Goal: Information Seeking & Learning: Compare options

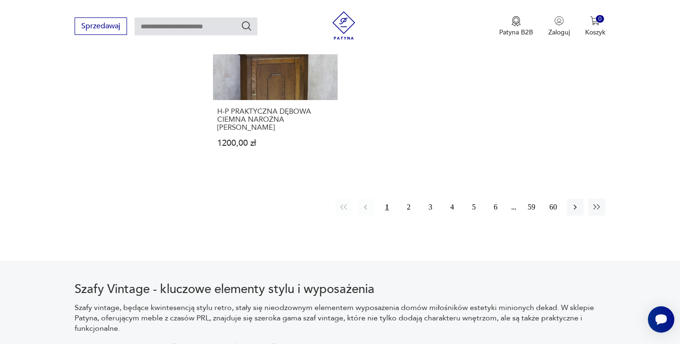
scroll to position [1437, 0]
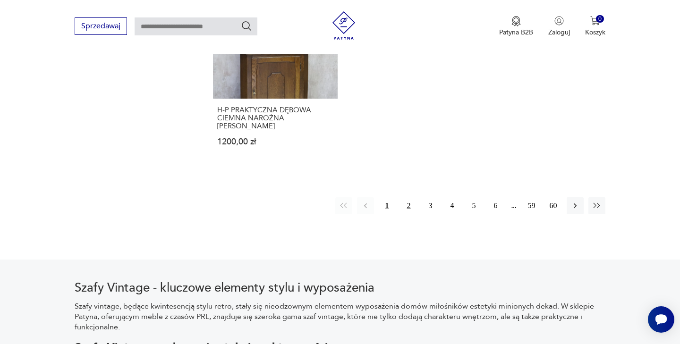
click at [409, 206] on button "2" at bounding box center [409, 205] width 17 height 17
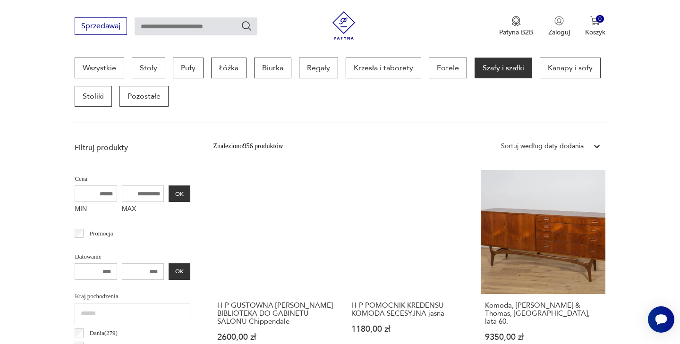
scroll to position [258, 0]
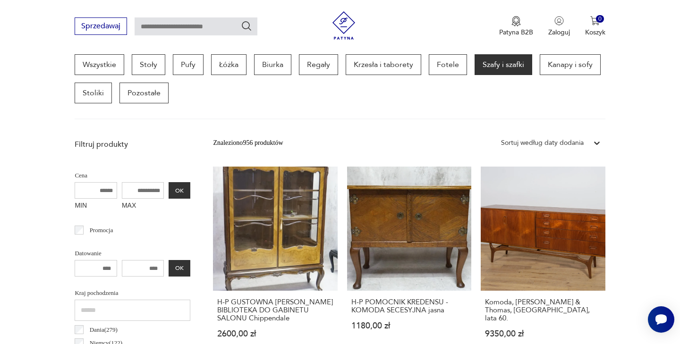
click at [138, 191] on input "MAX" at bounding box center [143, 190] width 43 height 17
type input "****"
click at [178, 190] on button "OK" at bounding box center [180, 190] width 22 height 17
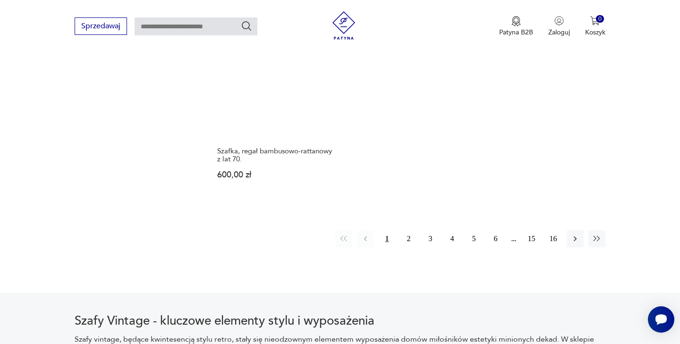
scroll to position [1421, 0]
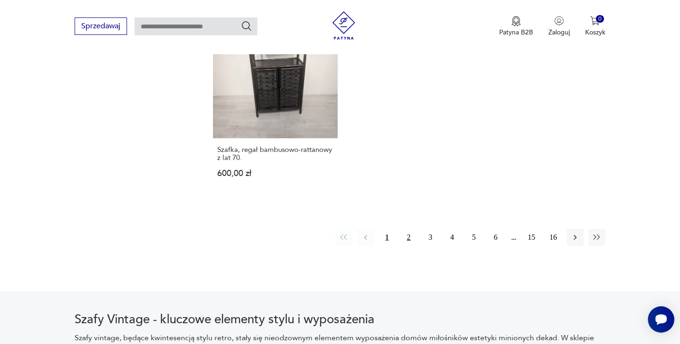
click at [409, 236] on button "2" at bounding box center [409, 237] width 17 height 17
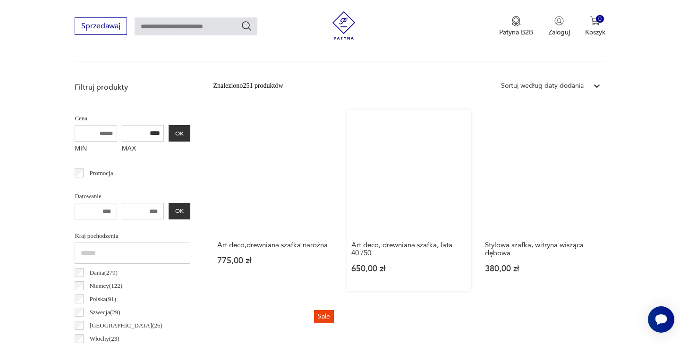
scroll to position [317, 0]
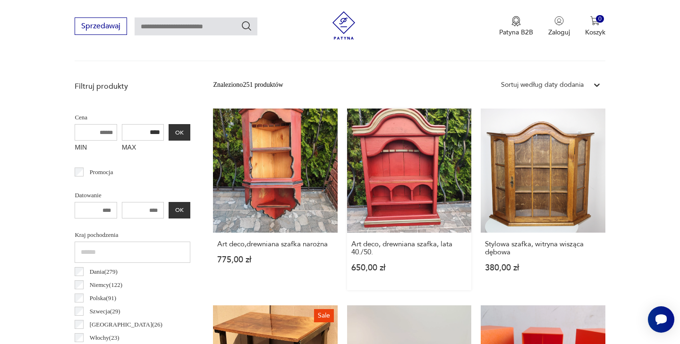
click at [405, 161] on link "Art deco, drewniana szafka, lata 40./50. 650,00 zł" at bounding box center [409, 200] width 124 height 182
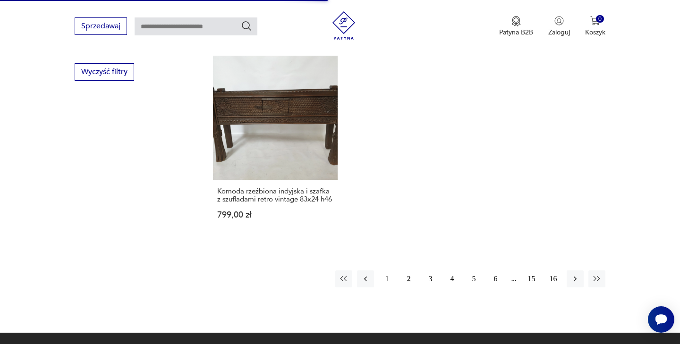
scroll to position [1367, 0]
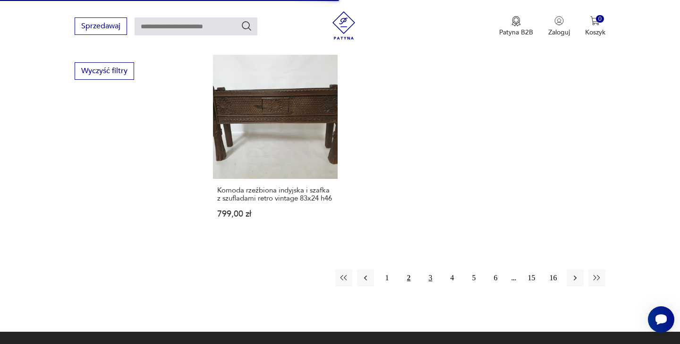
click at [434, 286] on button "3" at bounding box center [430, 278] width 17 height 17
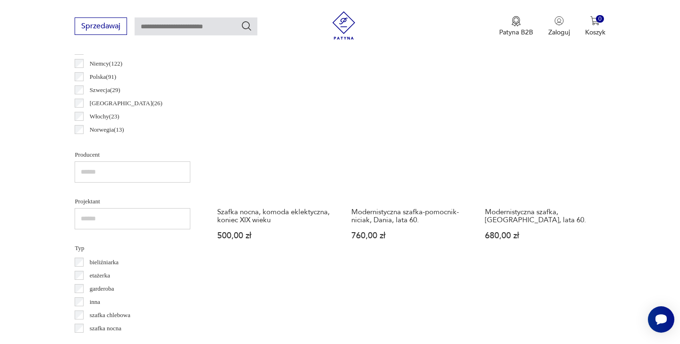
scroll to position [563, 0]
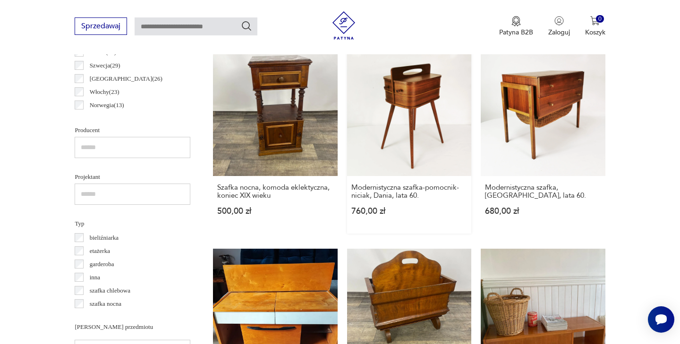
click at [412, 126] on link "Modernistyczna szafka-pomocnik- niciak, Dania, lata 60. 760,00 zł" at bounding box center [409, 142] width 124 height 182
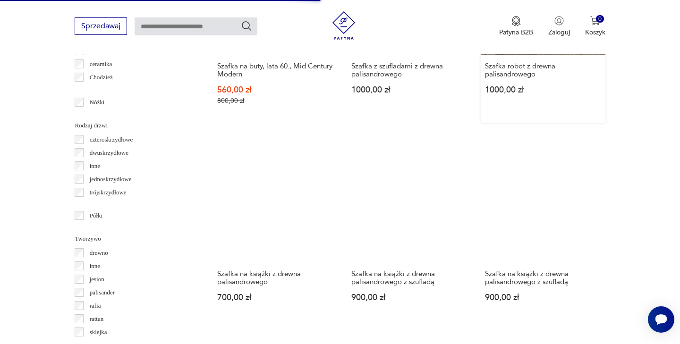
scroll to position [899, 0]
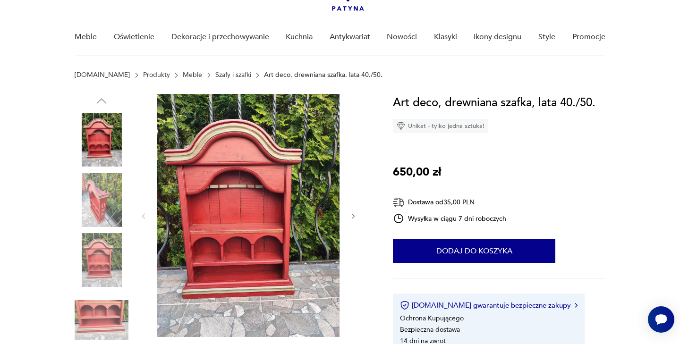
click at [216, 197] on img at bounding box center [248, 215] width 182 height 243
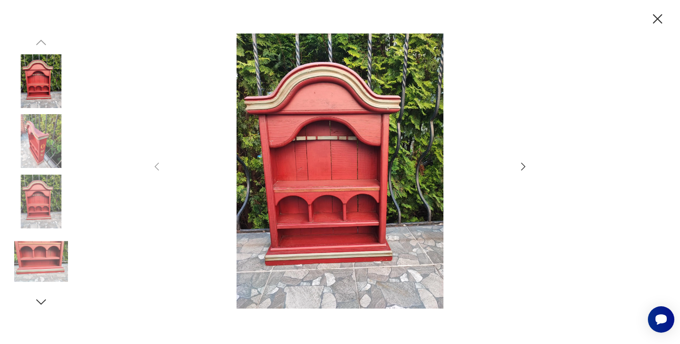
click at [60, 148] on img at bounding box center [41, 141] width 54 height 54
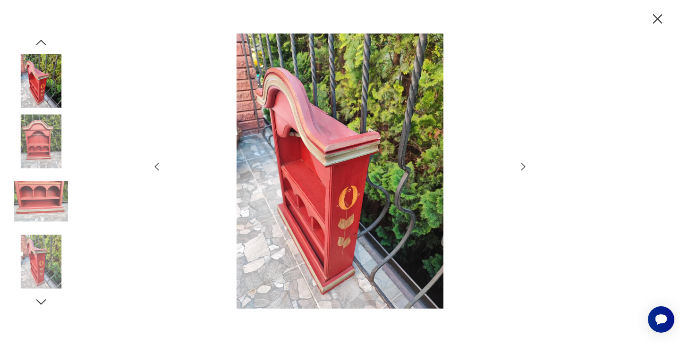
click at [45, 182] on img at bounding box center [41, 202] width 54 height 54
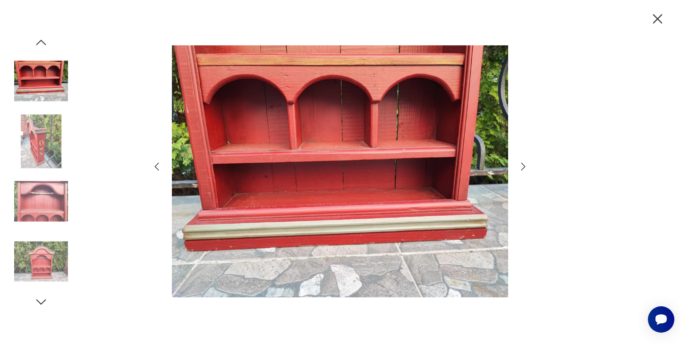
click at [48, 218] on img at bounding box center [41, 202] width 54 height 54
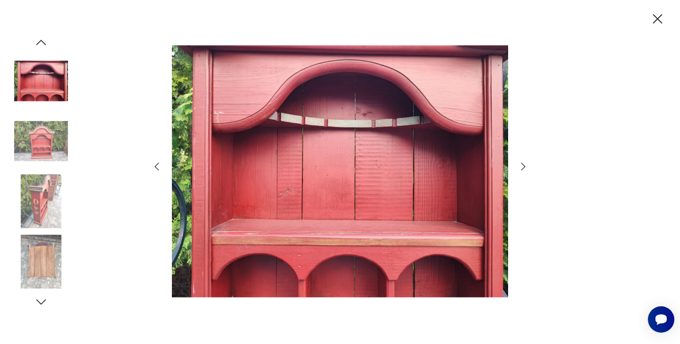
click at [53, 217] on img at bounding box center [41, 202] width 54 height 54
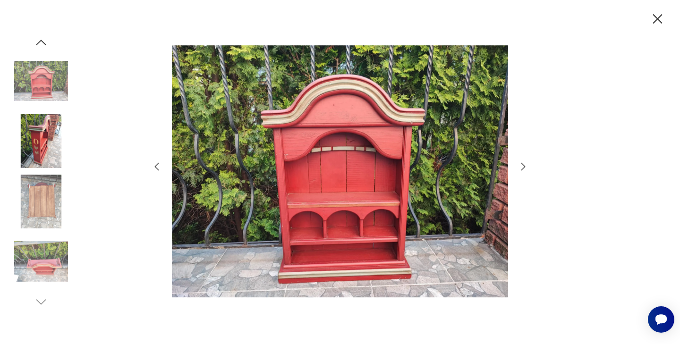
click at [51, 213] on img at bounding box center [41, 202] width 54 height 54
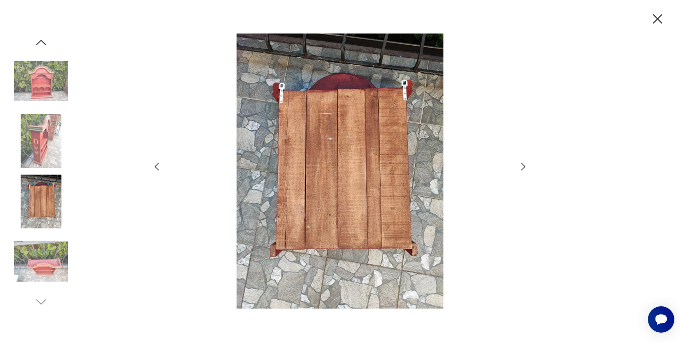
click at [45, 250] on img at bounding box center [41, 262] width 54 height 54
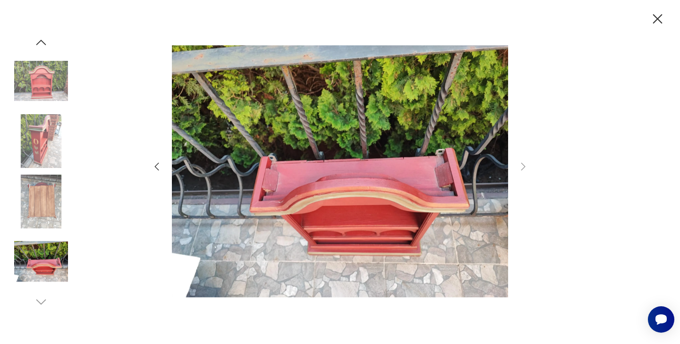
click at [44, 60] on img at bounding box center [41, 81] width 54 height 54
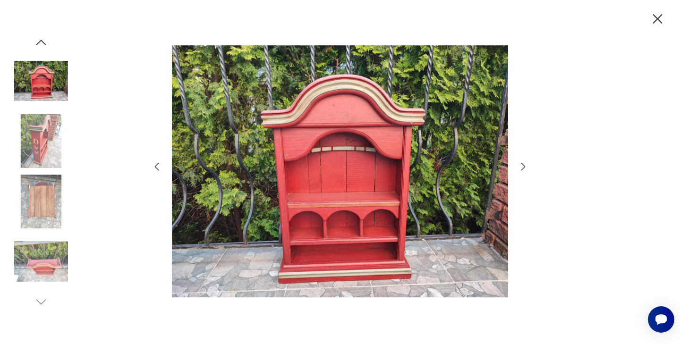
click at [660, 23] on icon "button" at bounding box center [658, 19] width 17 height 17
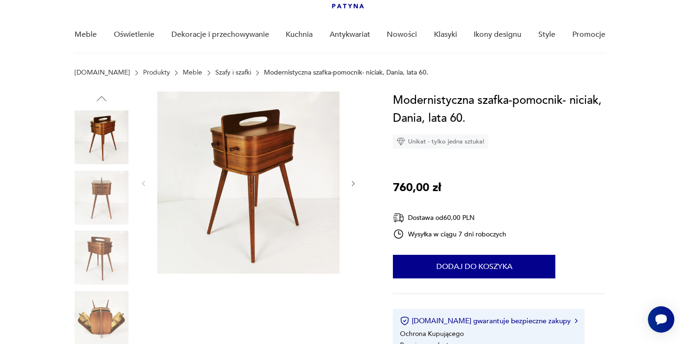
scroll to position [66, 0]
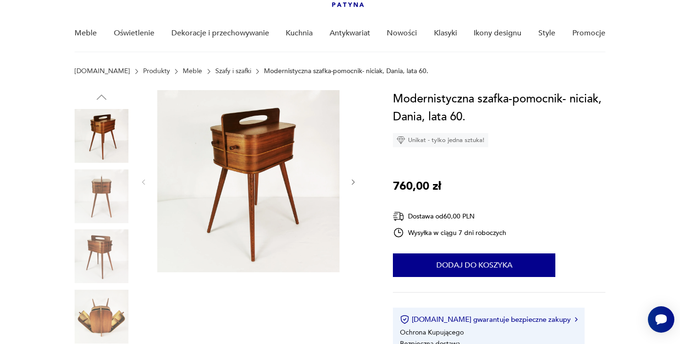
click at [103, 188] on img at bounding box center [102, 197] width 54 height 54
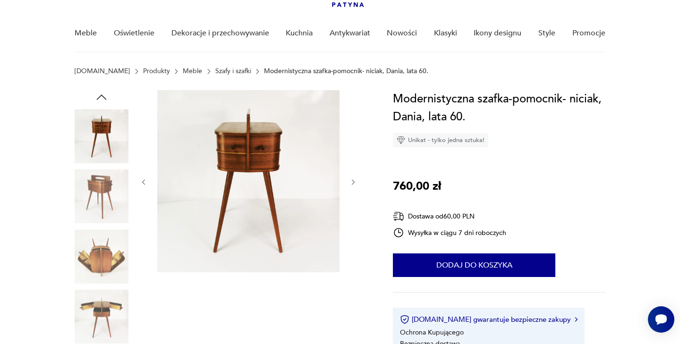
click at [101, 220] on img at bounding box center [102, 197] width 54 height 54
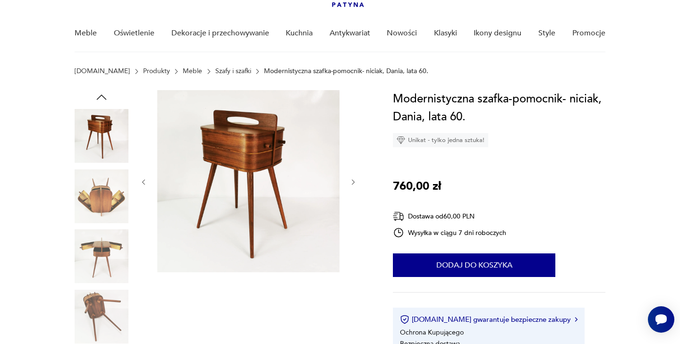
click at [105, 205] on img at bounding box center [102, 197] width 54 height 54
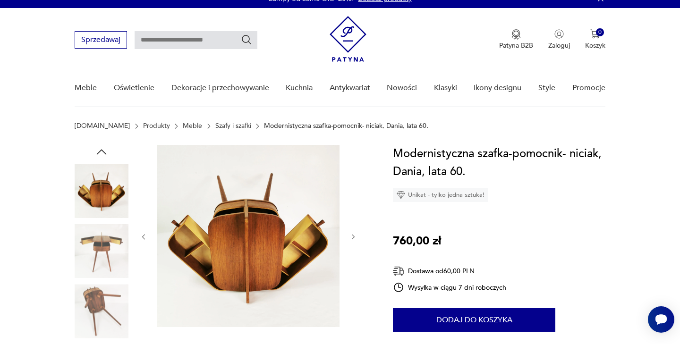
scroll to position [0, 0]
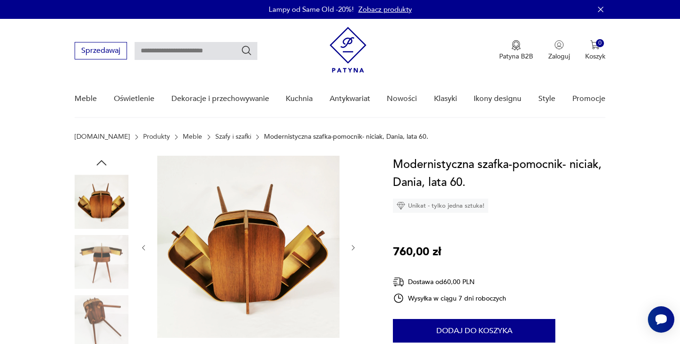
click at [100, 164] on icon "button" at bounding box center [101, 163] width 14 height 14
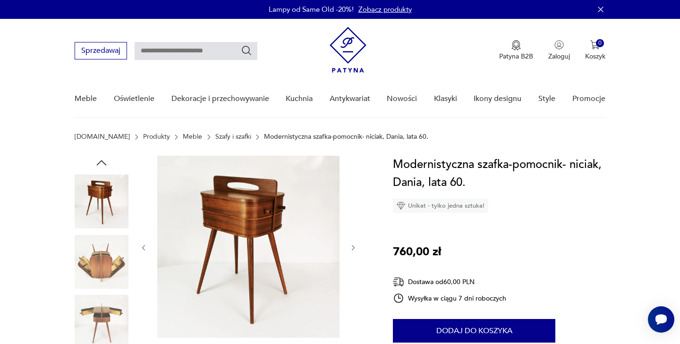
click at [100, 164] on icon "button" at bounding box center [101, 163] width 14 height 14
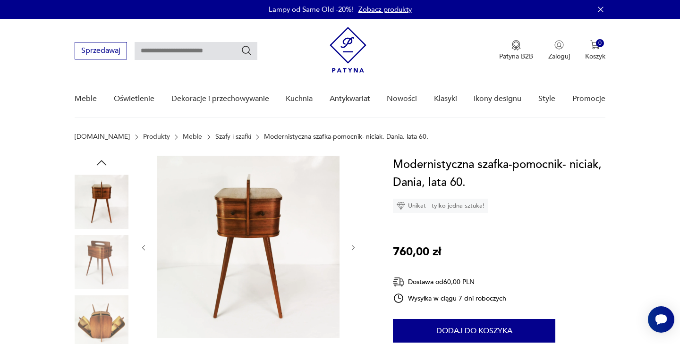
click at [100, 164] on icon "button" at bounding box center [101, 163] width 14 height 14
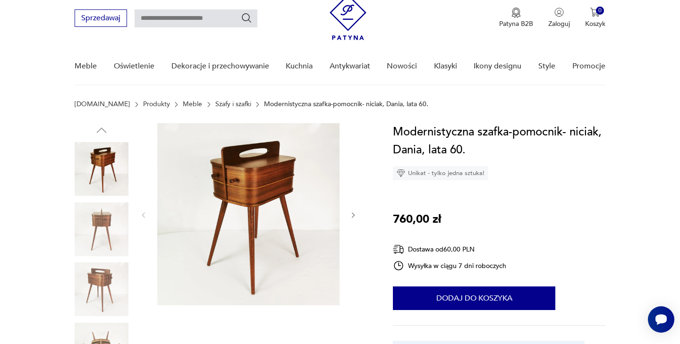
scroll to position [50, 0]
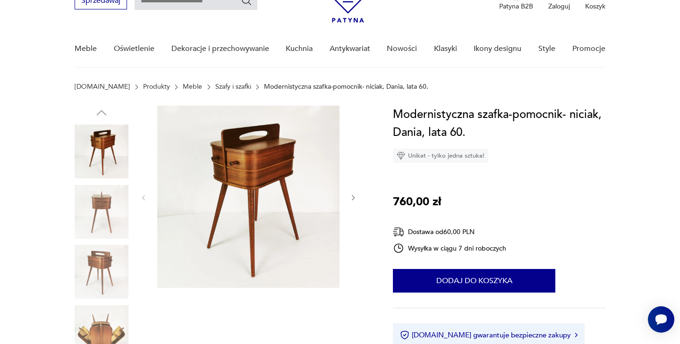
click at [280, 168] on img at bounding box center [248, 197] width 182 height 182
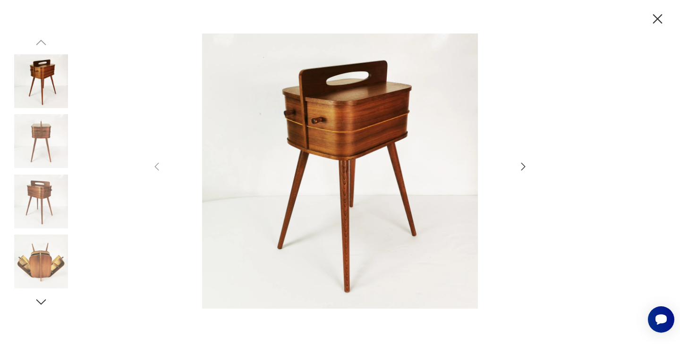
click at [44, 139] on img at bounding box center [41, 141] width 54 height 54
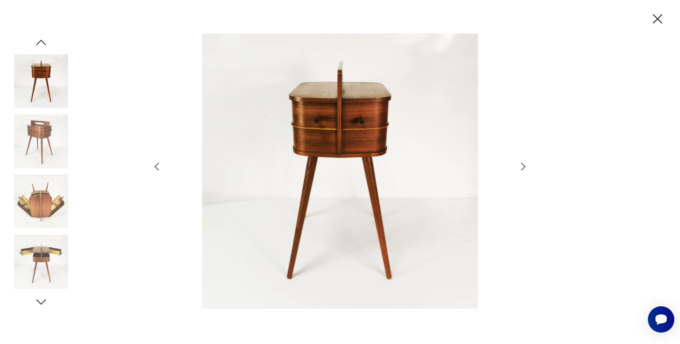
click at [32, 179] on img at bounding box center [41, 202] width 54 height 54
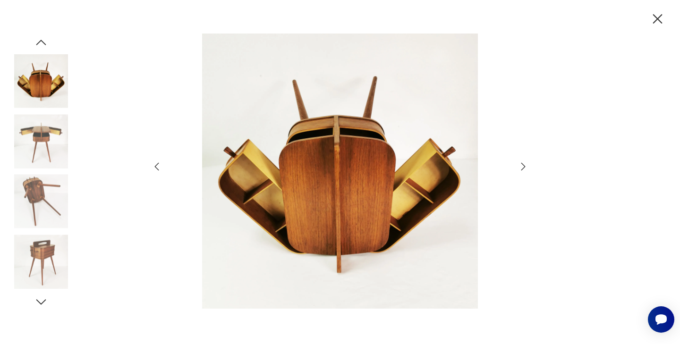
click at [37, 189] on img at bounding box center [41, 202] width 54 height 54
